Goal: Task Accomplishment & Management: Manage account settings

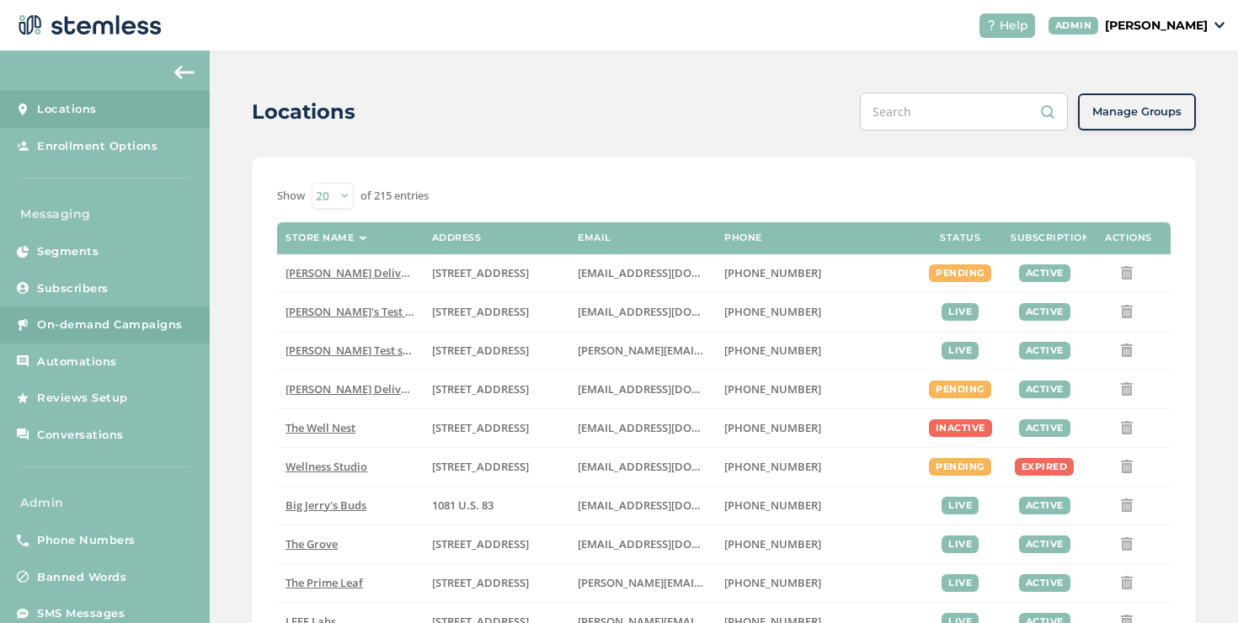
click at [168, 327] on span "On-demand Campaigns" at bounding box center [110, 325] width 146 height 17
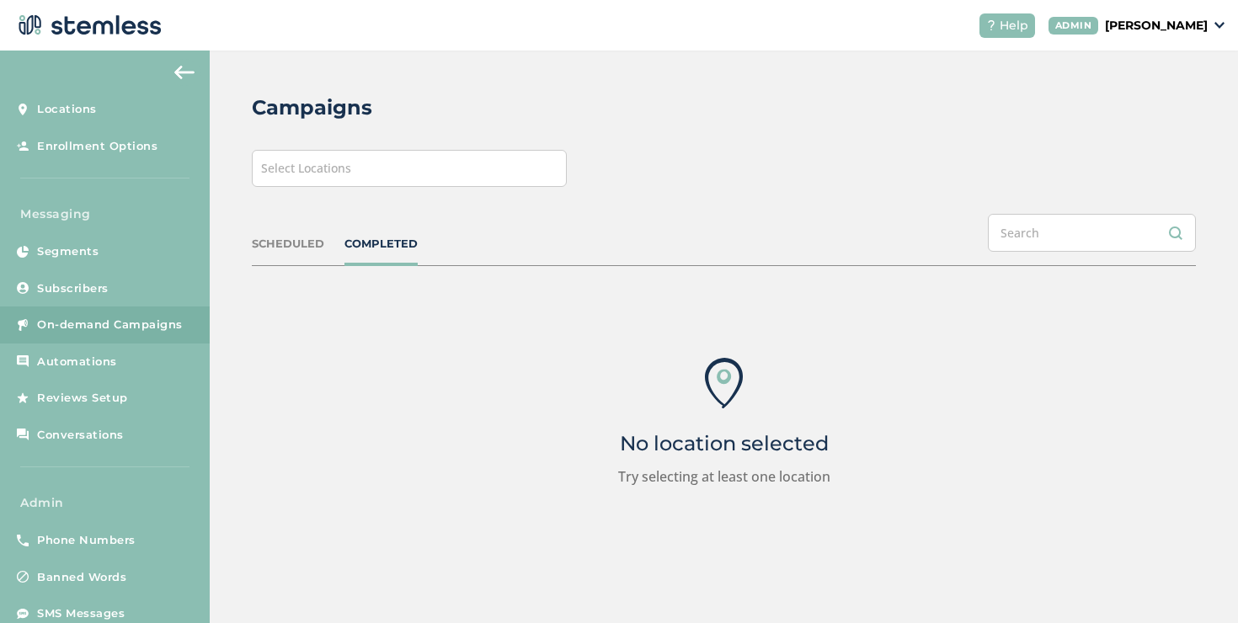
click at [358, 157] on div "Select Locations" at bounding box center [409, 168] width 315 height 37
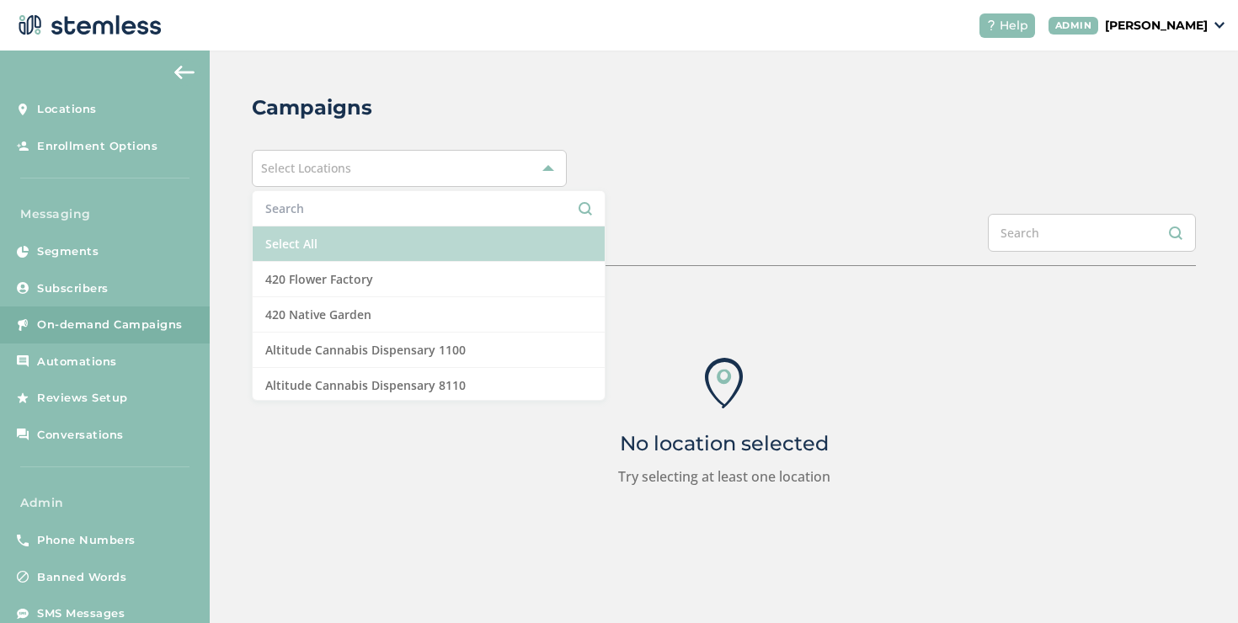
click at [342, 240] on li "Select All" at bounding box center [429, 244] width 352 height 35
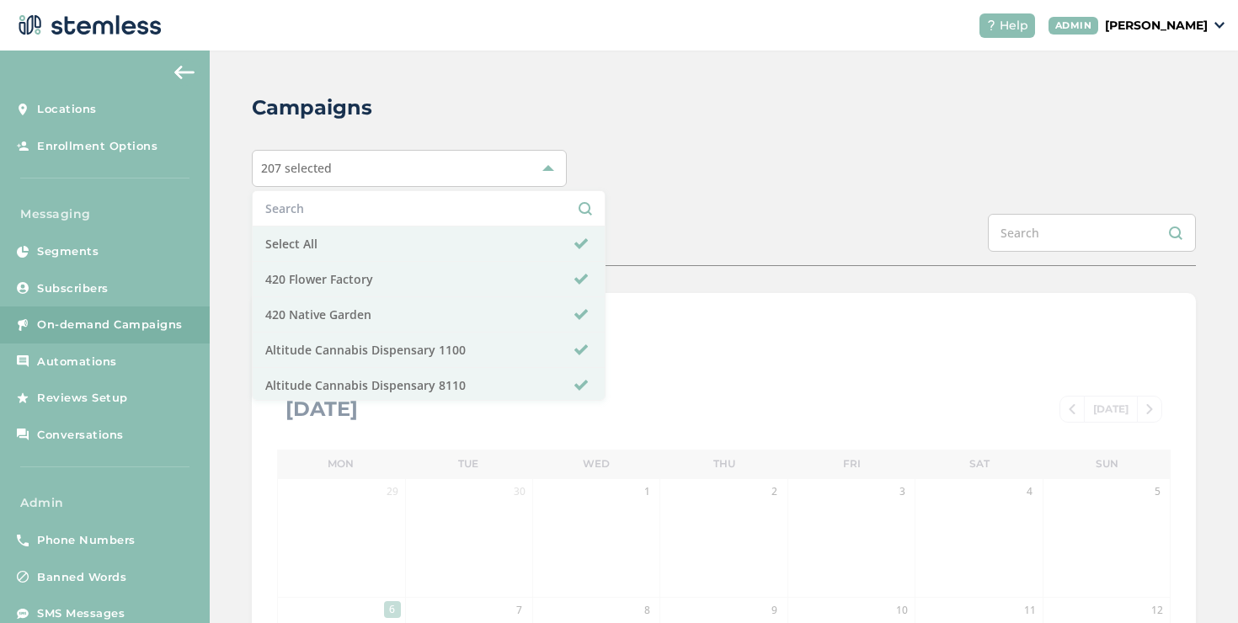
click at [674, 243] on div "SCHEDULED COMPLETED" at bounding box center [724, 240] width 944 height 52
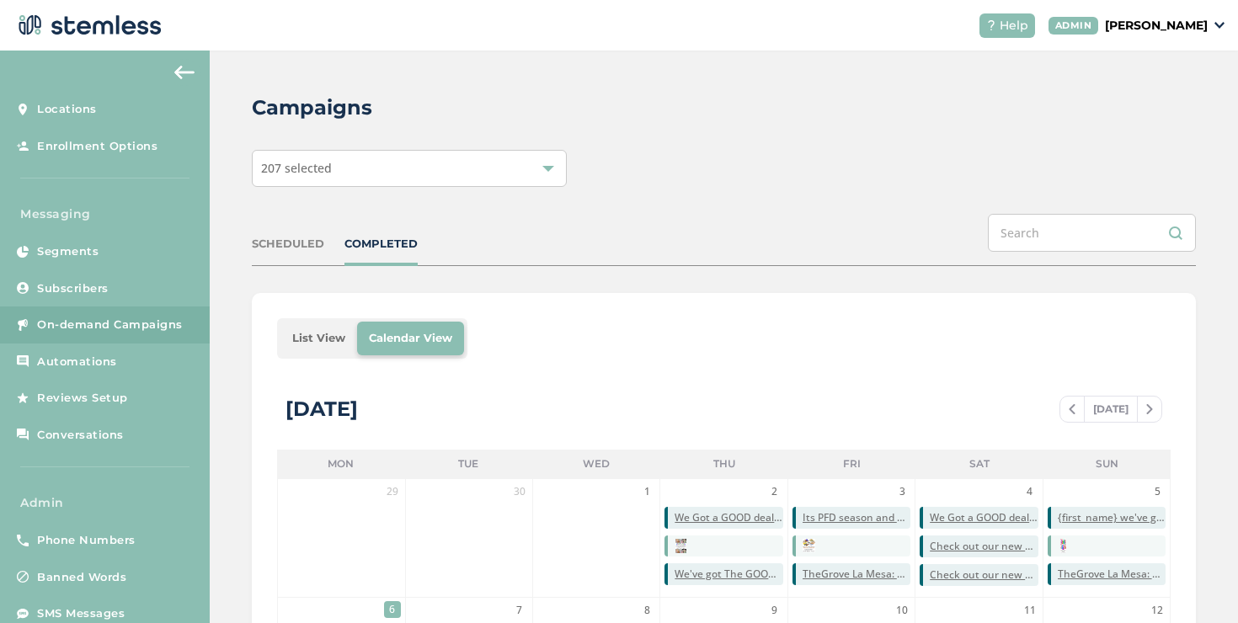
click at [300, 343] on li "List View" at bounding box center [318, 339] width 77 height 34
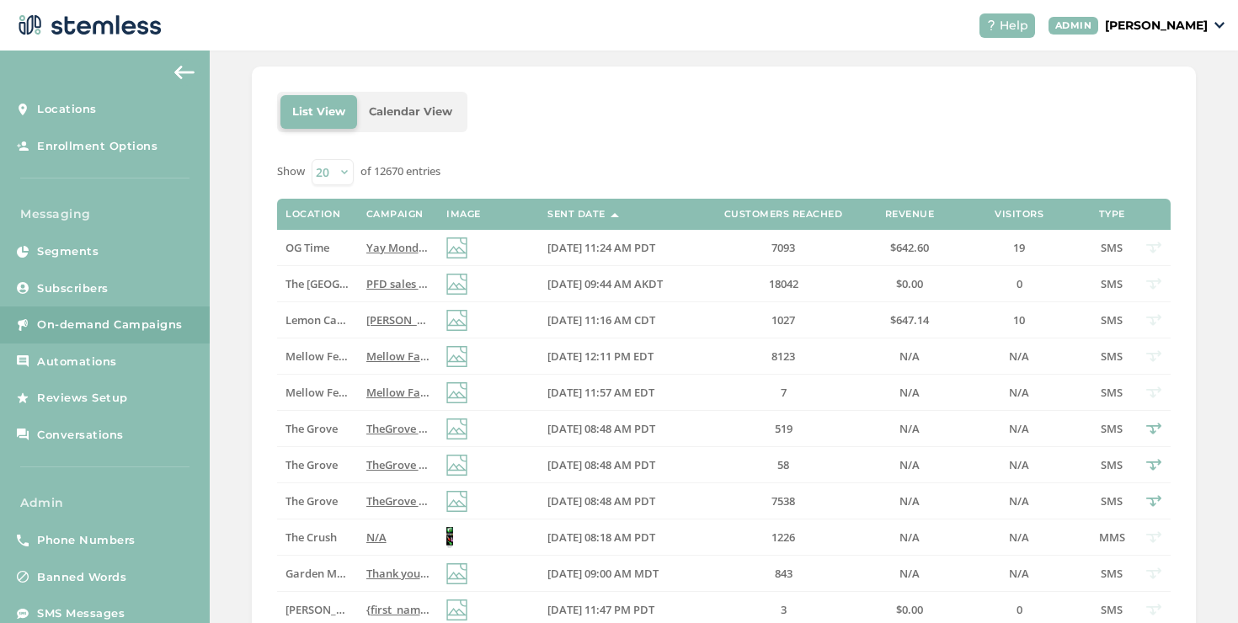
scroll to position [227, 0]
click at [383, 537] on label "N/A" at bounding box center [397, 538] width 63 height 14
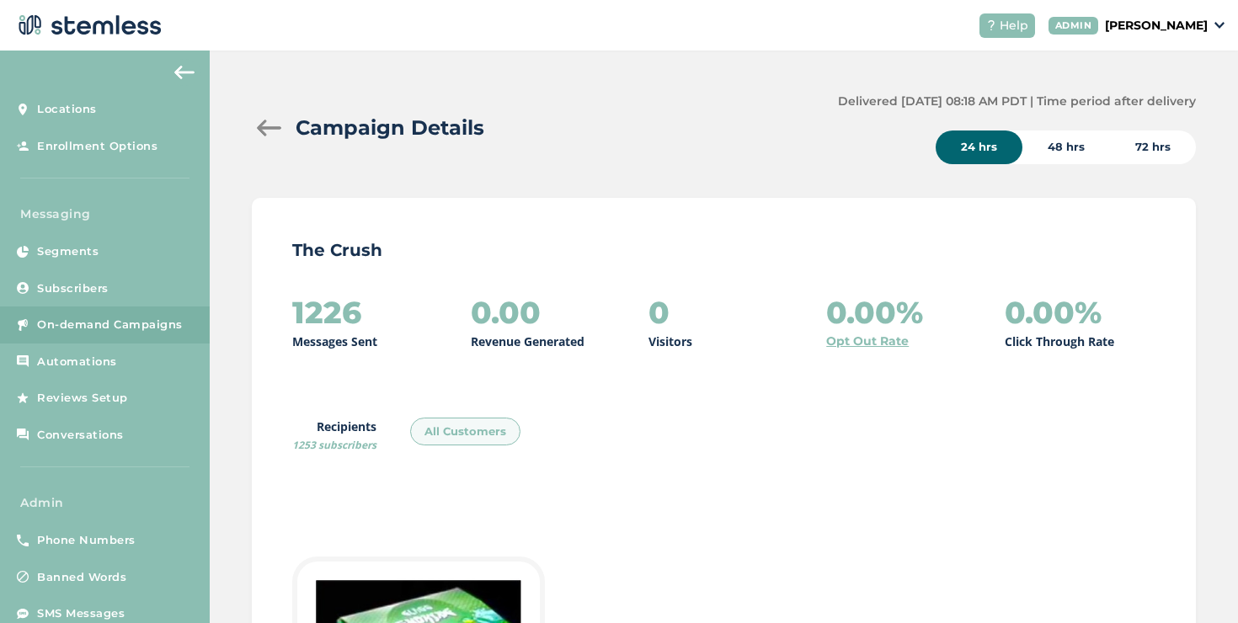
click at [277, 136] on div "Campaign Details" at bounding box center [538, 128] width 573 height 30
click at [275, 128] on div at bounding box center [269, 128] width 34 height 17
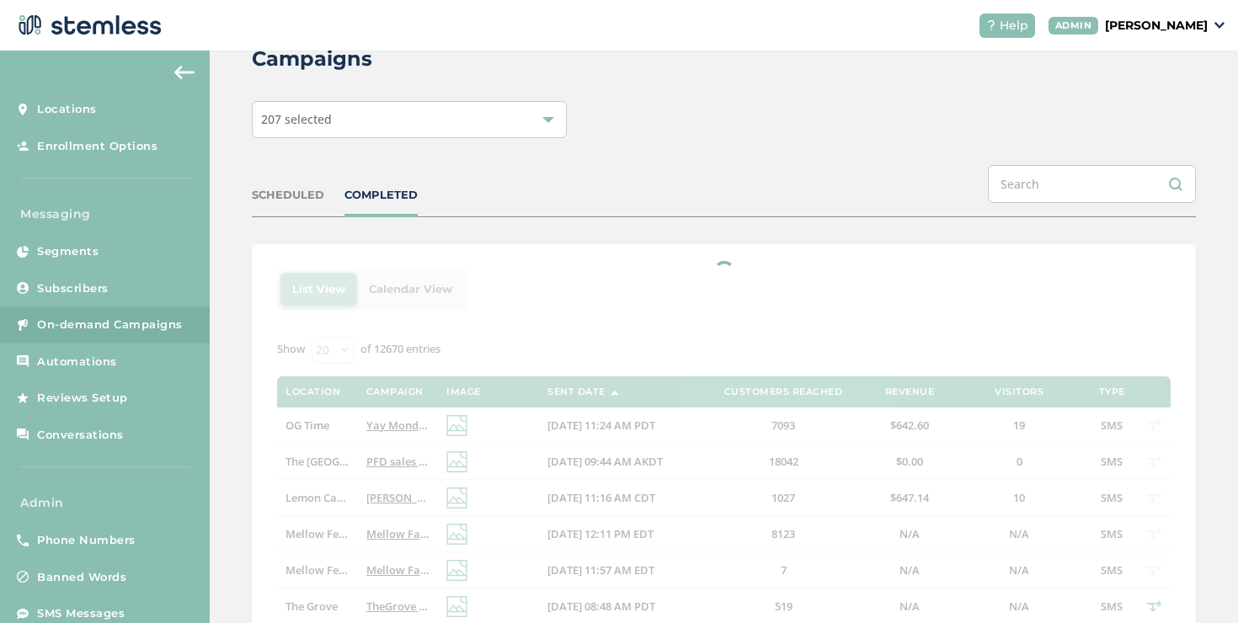
scroll to position [119, 0]
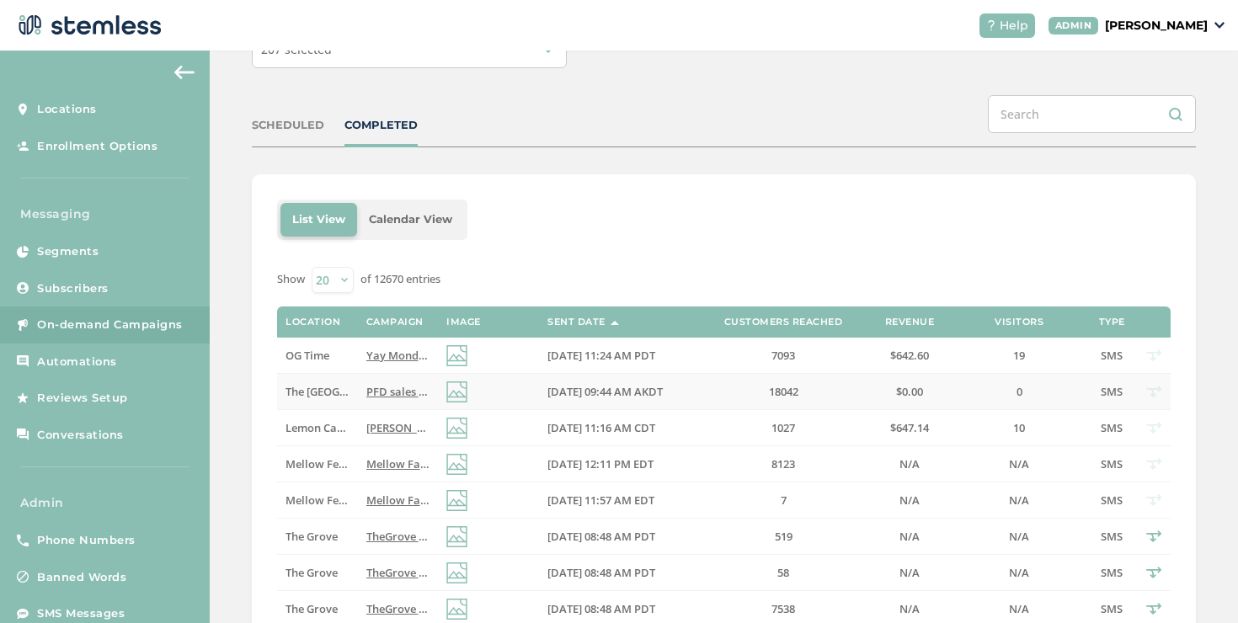
click at [321, 392] on span "The [GEOGRAPHIC_DATA]" at bounding box center [350, 391] width 131 height 15
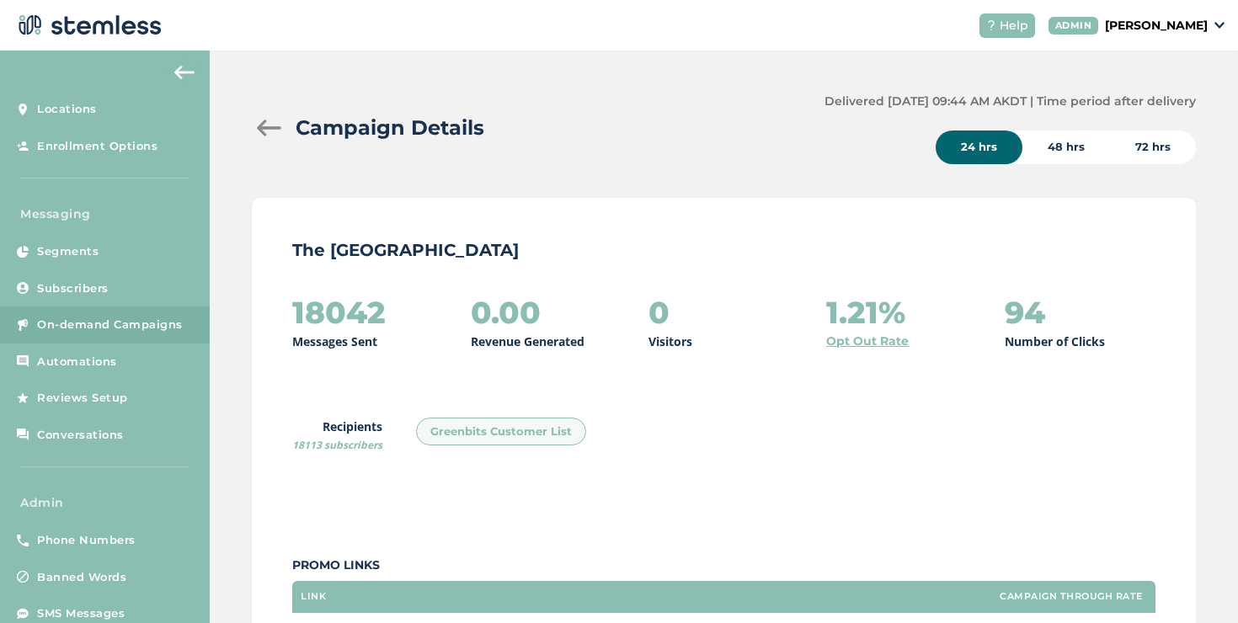
click at [268, 132] on div at bounding box center [269, 128] width 34 height 17
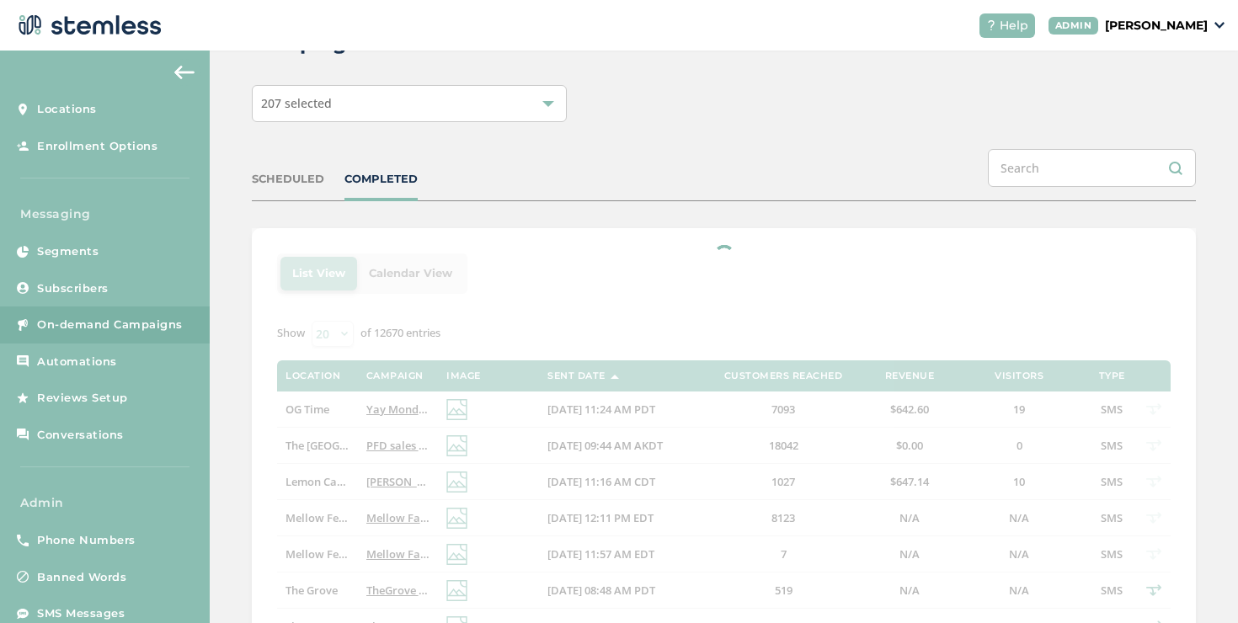
scroll to position [253, 0]
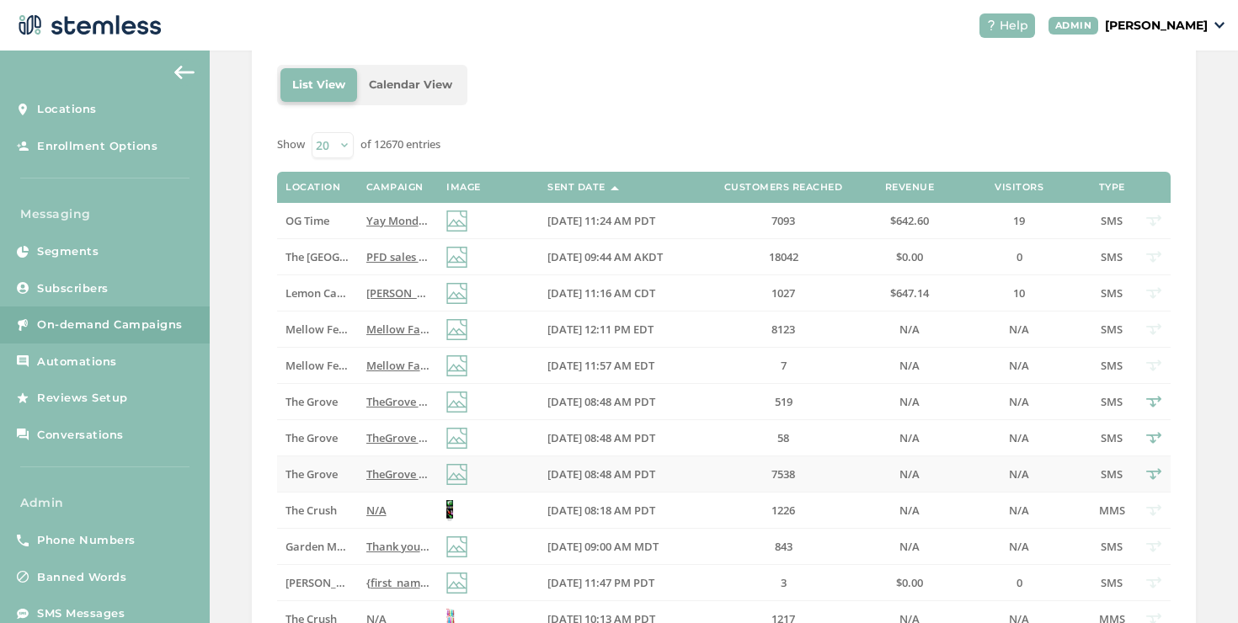
click at [389, 465] on td "TheGrove La Mesa: You have a new notification waiting for you, {first_name}! Re…" at bounding box center [398, 474] width 80 height 36
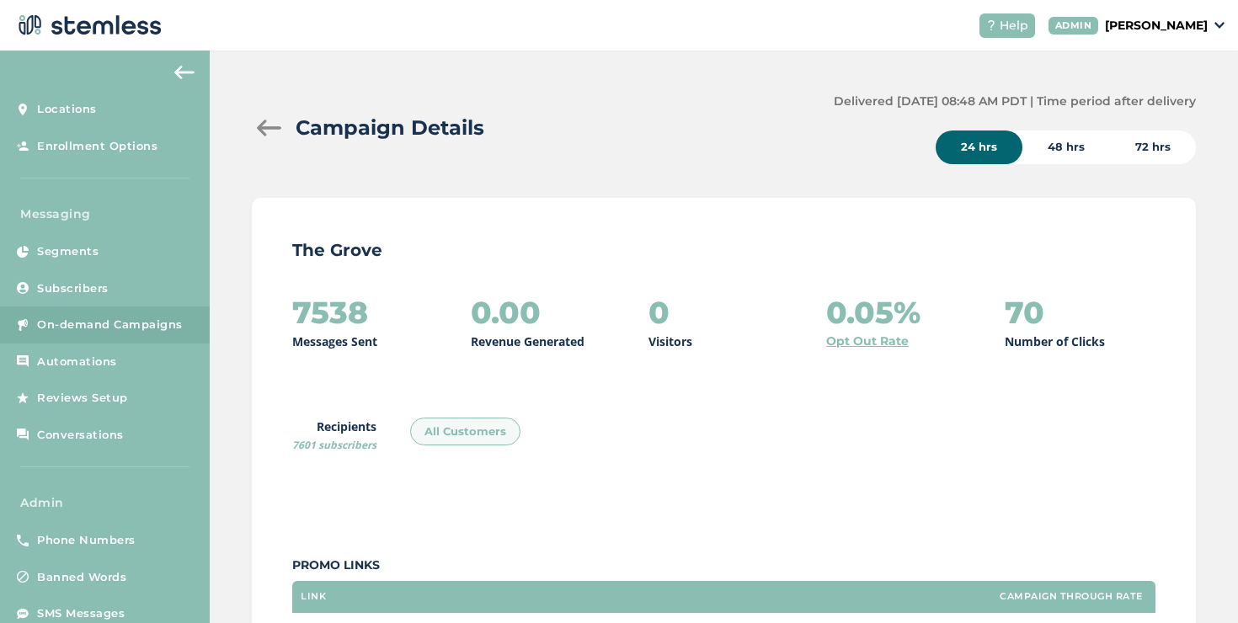
click at [269, 123] on div at bounding box center [269, 128] width 34 height 17
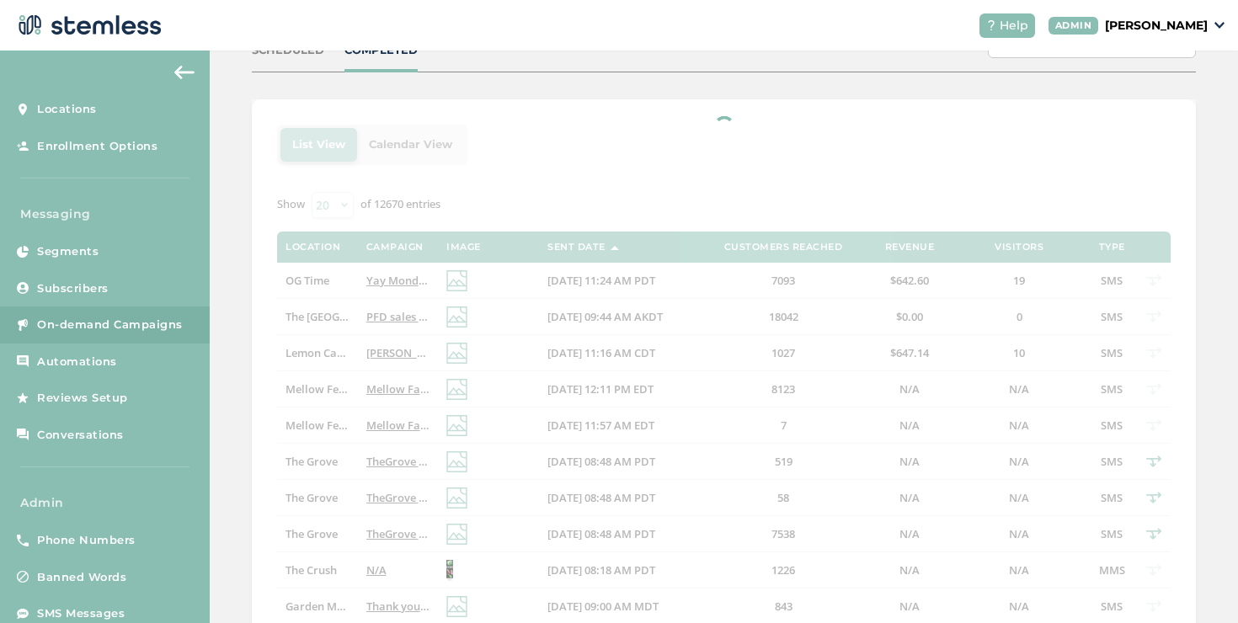
scroll to position [265, 0]
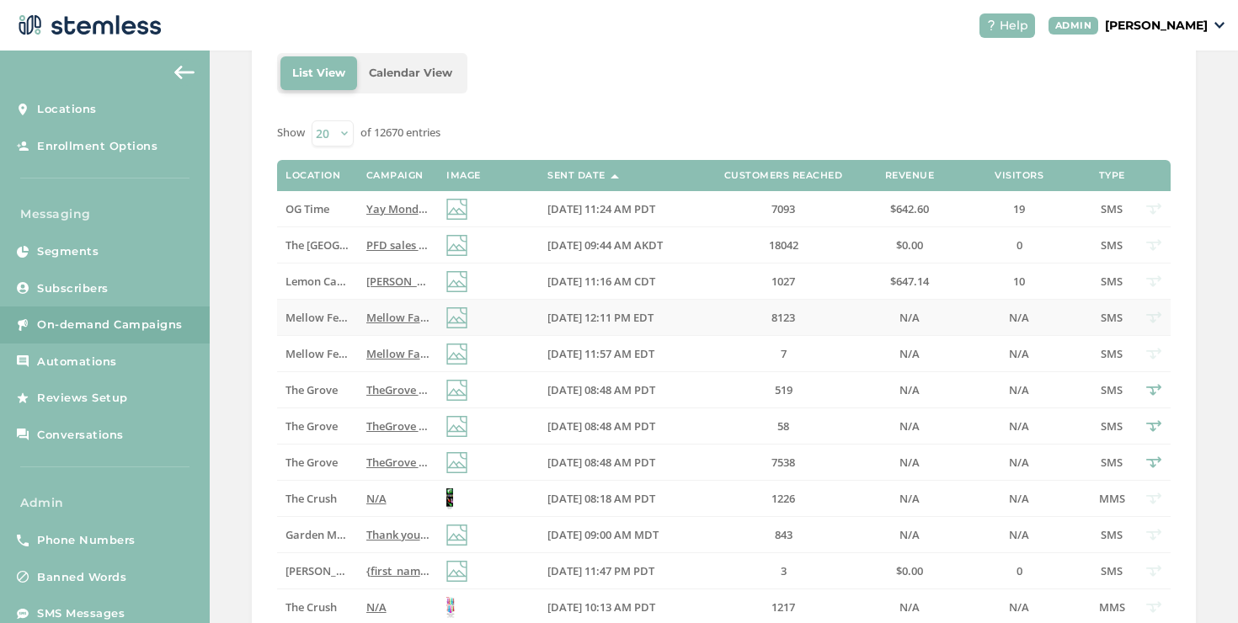
click at [380, 320] on span "Mellow Fam Deal Days are here! Up to 40% off site wide, [DATE]–[DATE]. Don’t mi…" at bounding box center [680, 317] width 628 height 15
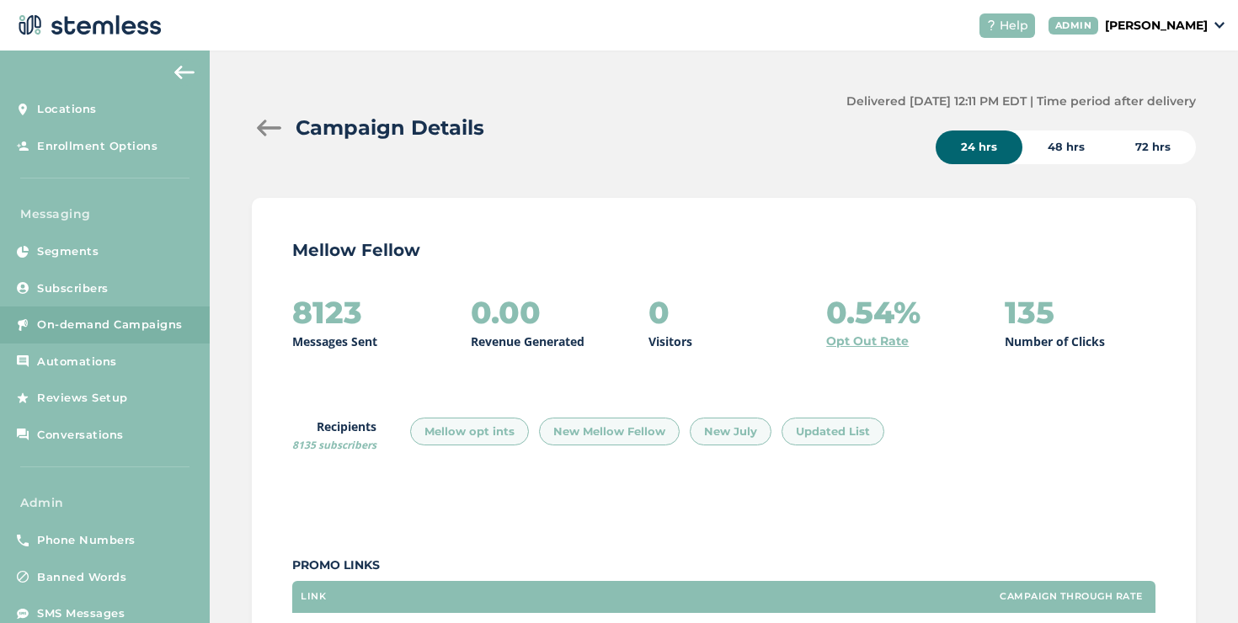
click at [264, 131] on div at bounding box center [269, 128] width 34 height 17
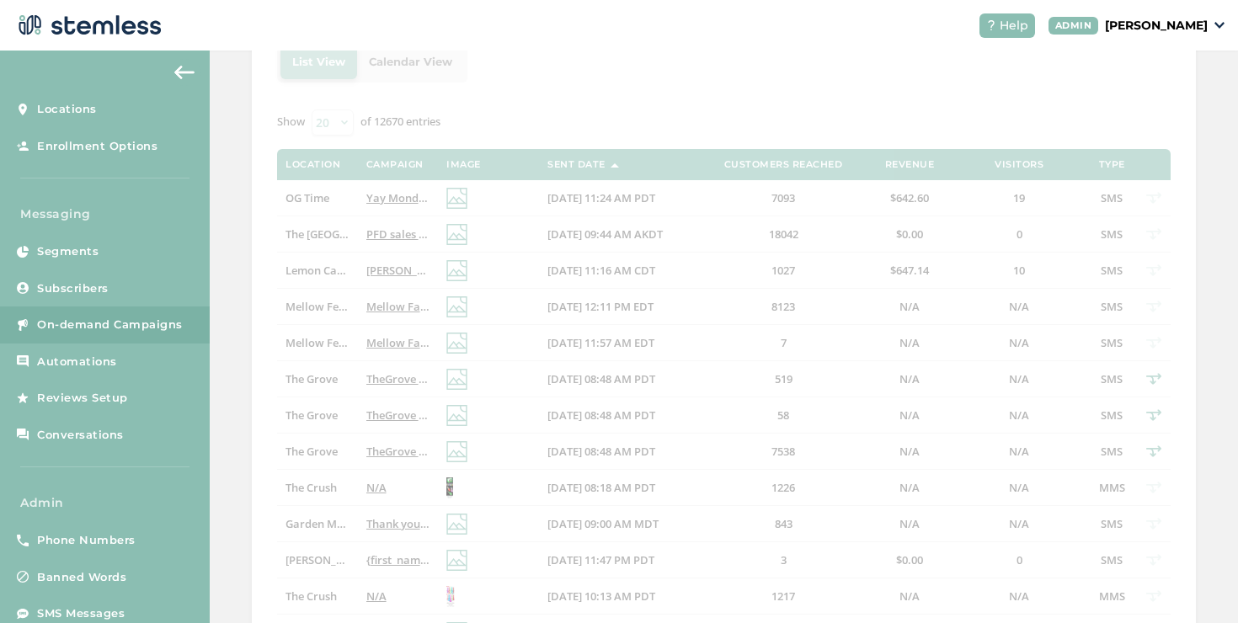
scroll to position [279, 0]
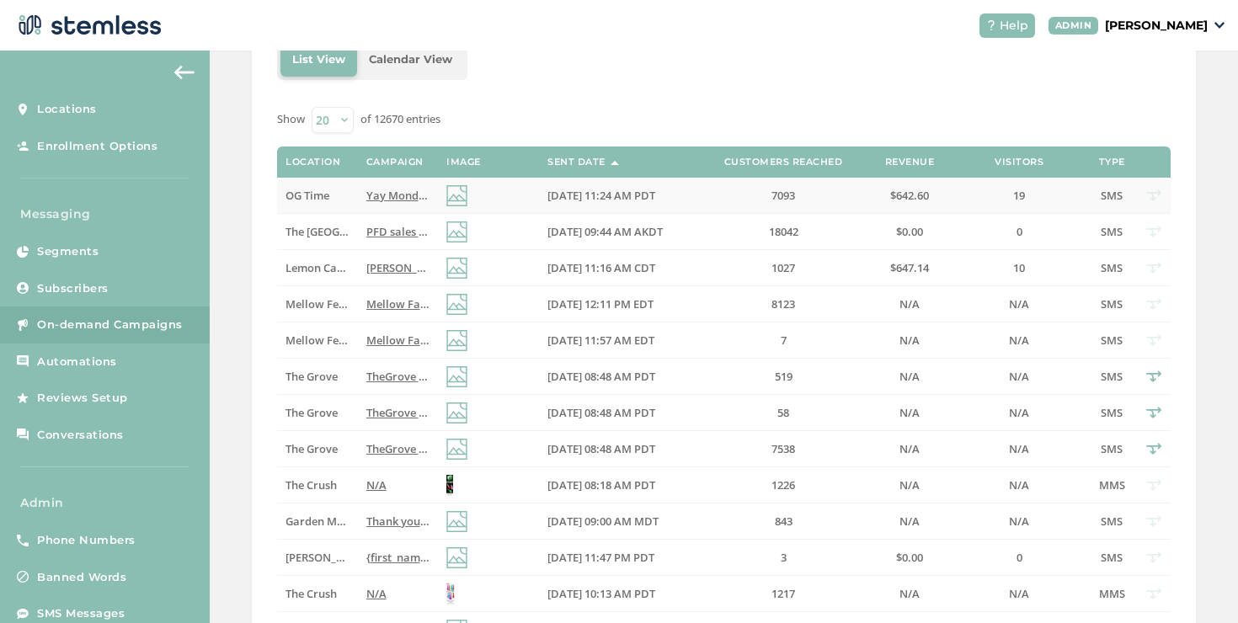
click at [366, 199] on span "Yay Mondays! Get $5 Deals, and 40% Off Your Favorite Brands at OG Time in [GEOG…" at bounding box center [733, 195] width 735 height 15
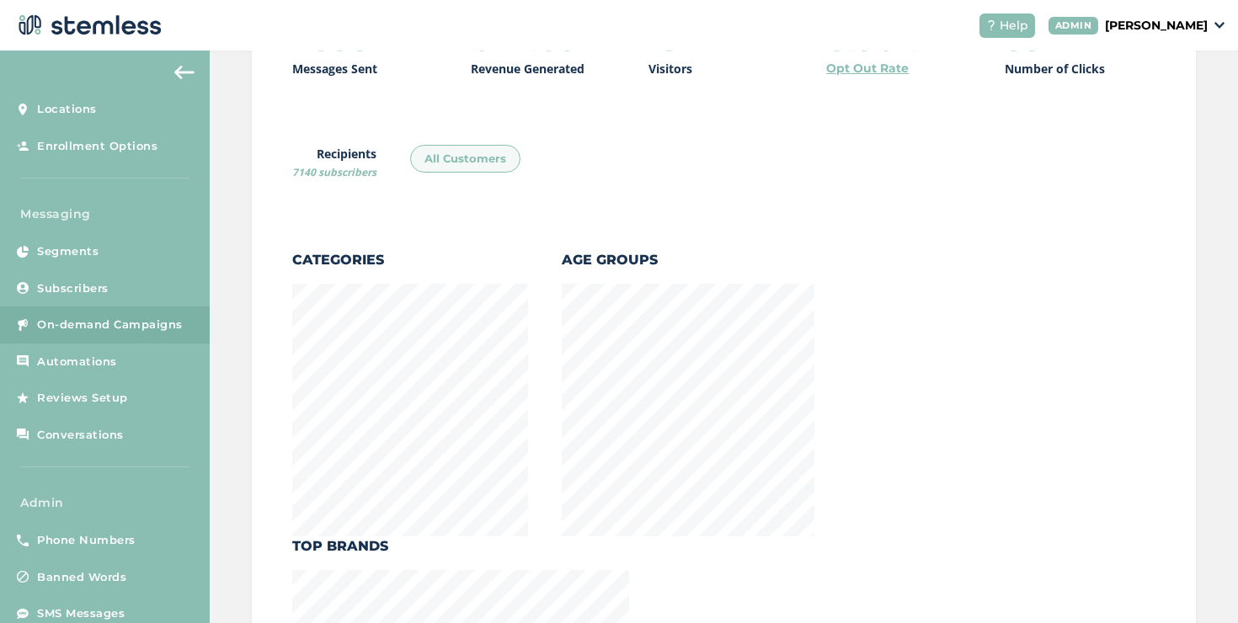
scroll to position [538, 0]
